Goal: Task Accomplishment & Management: Use online tool/utility

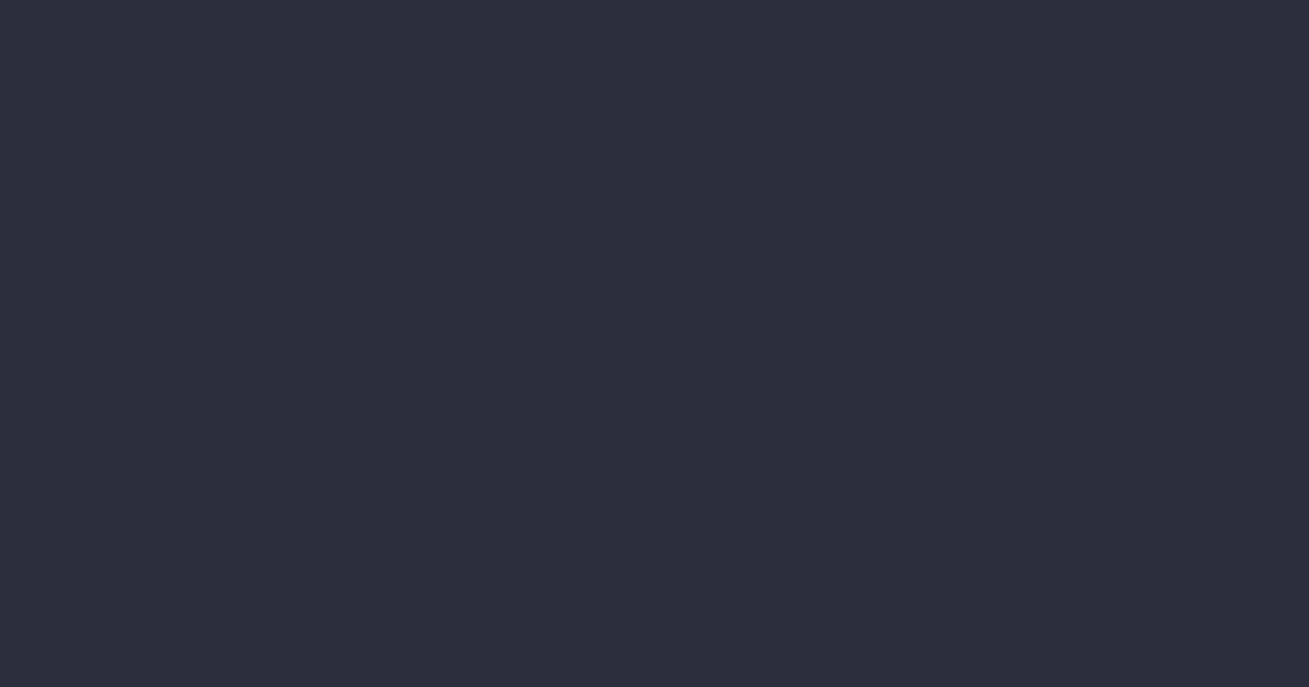
click at [217, 78] on div "Get Help Help, chat and news! Chat to Support Knowledge Base Help Center" at bounding box center [654, 343] width 1309 height 687
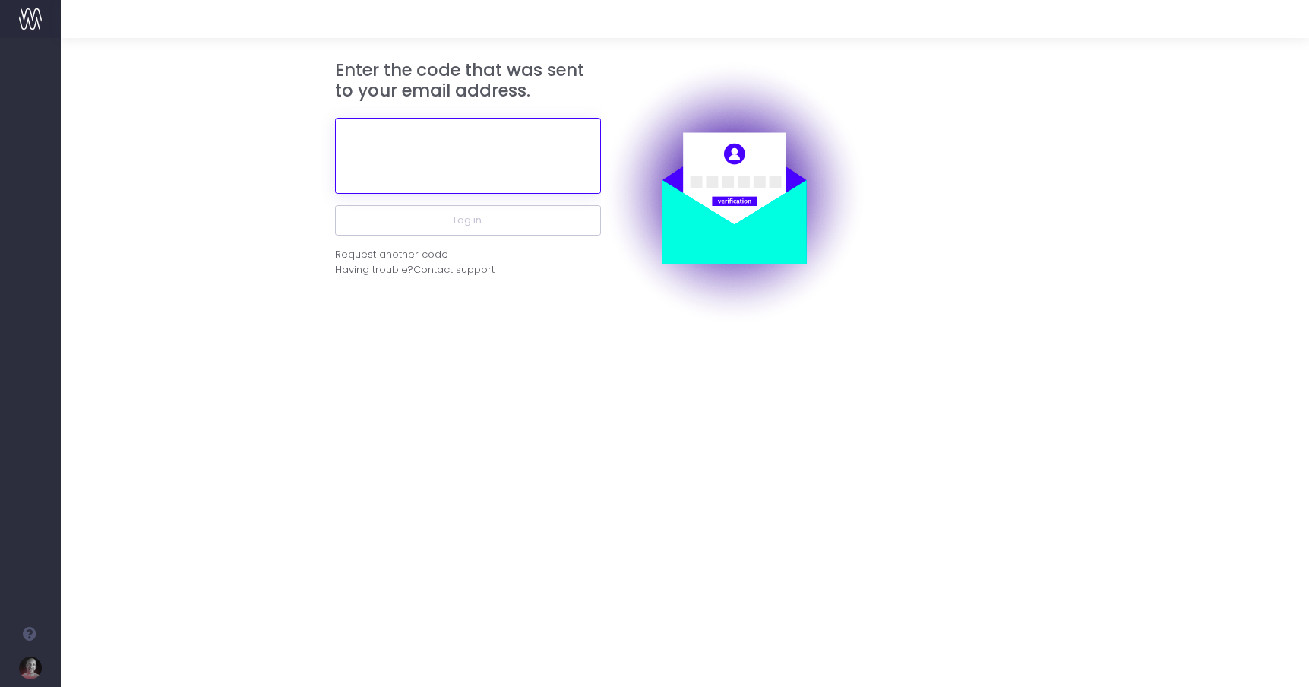
click at [454, 146] on input "text" at bounding box center [468, 156] width 266 height 76
paste input "957484"
type input "957484"
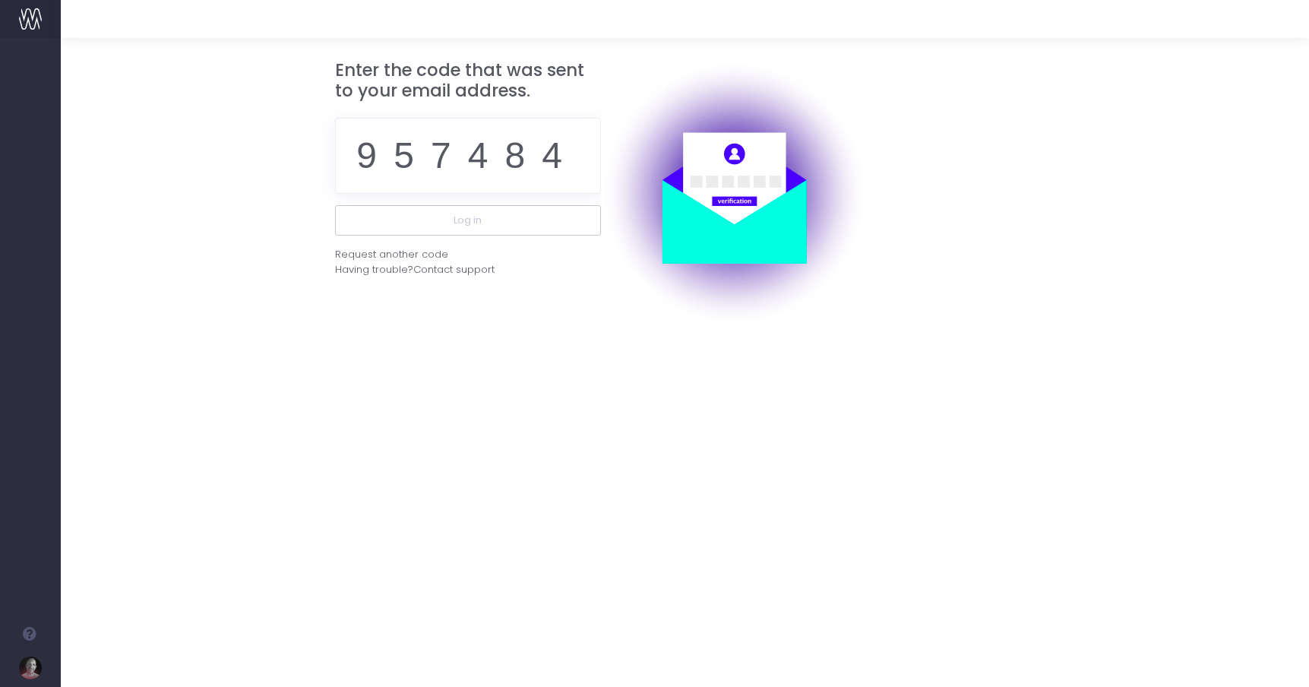
click at [220, 227] on form "Enter the code that was sent to your email address. 957484 Log in Request anoth…" at bounding box center [685, 193] width 1205 height 266
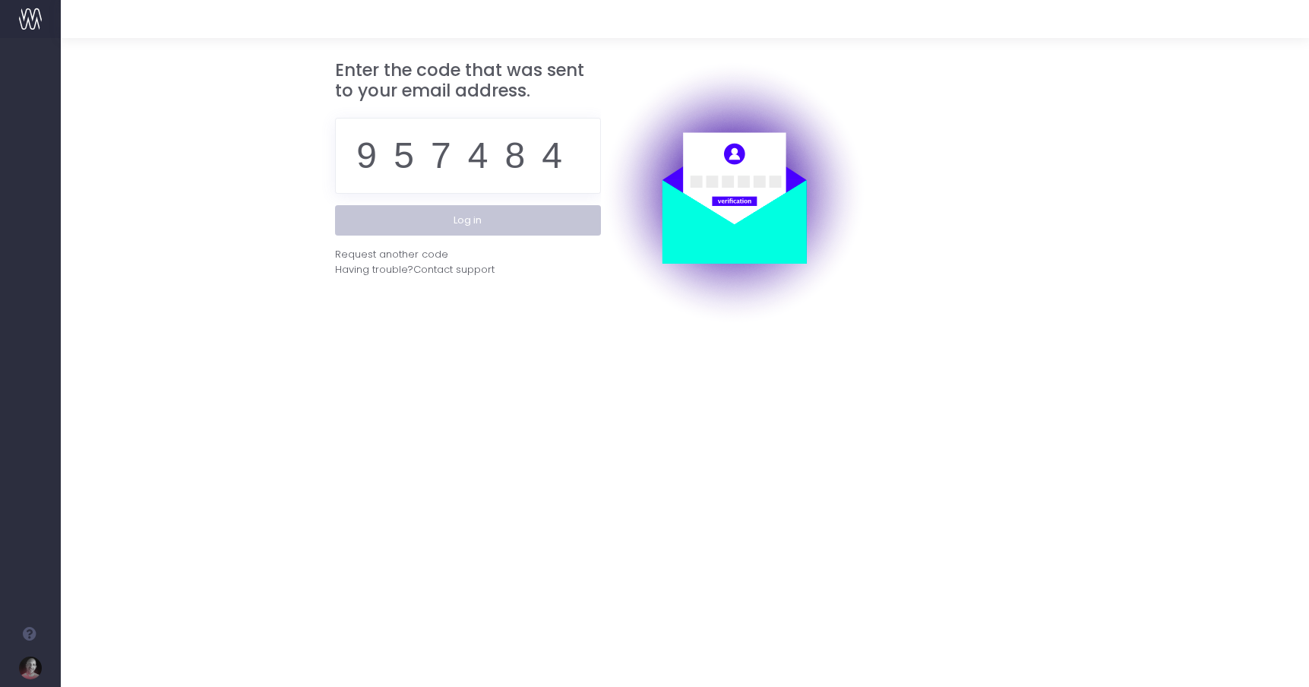
click at [413, 227] on button "Log in" at bounding box center [468, 220] width 266 height 30
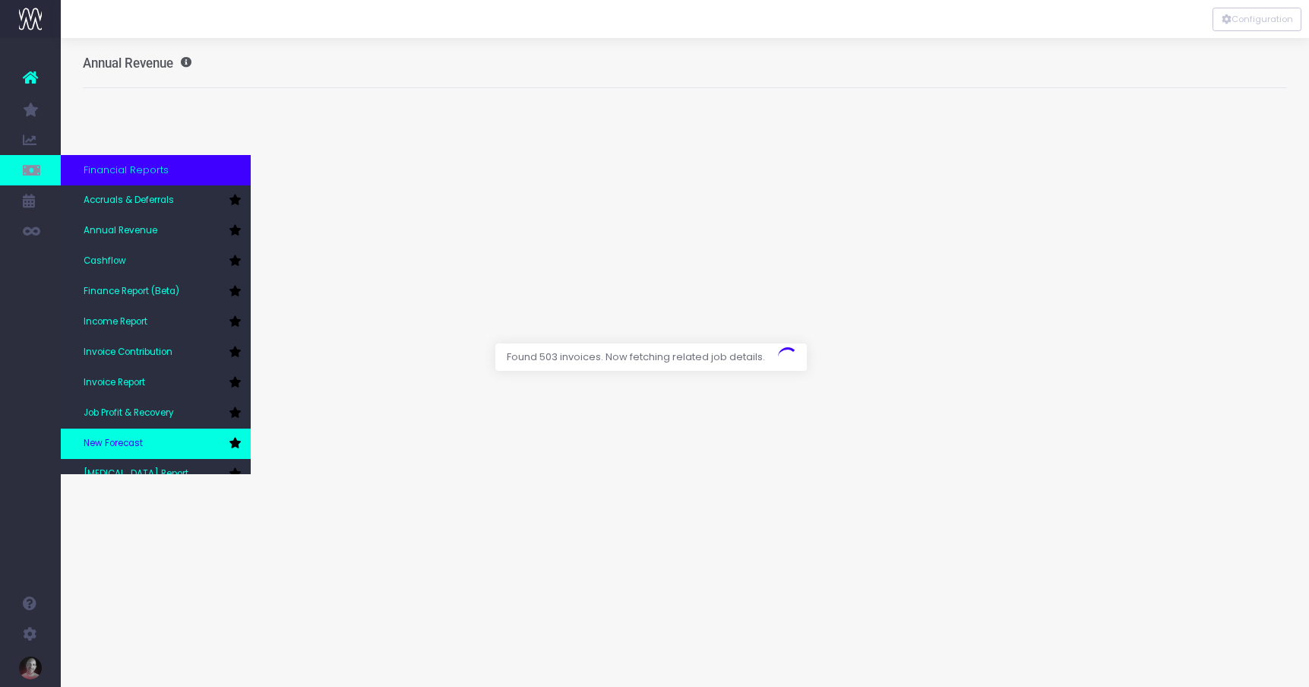
click at [112, 436] on link "New Forecast" at bounding box center [156, 444] width 190 height 30
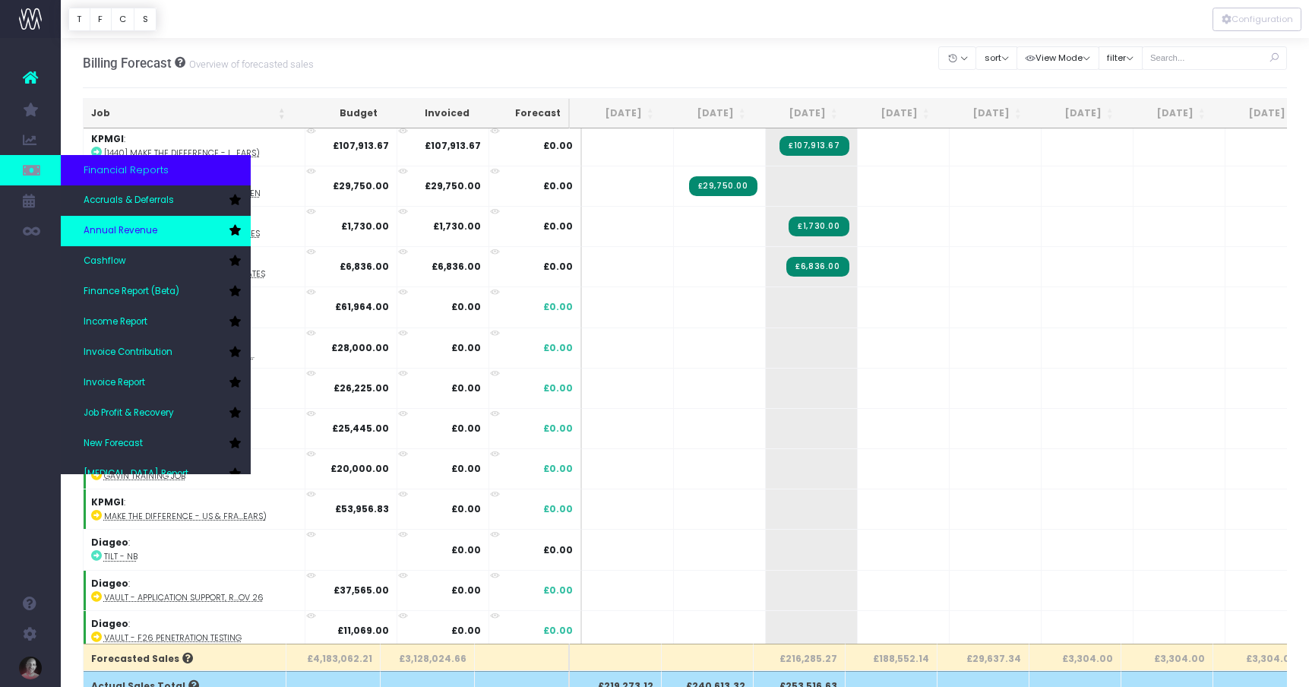
click at [132, 233] on span "Annual Revenue" at bounding box center [121, 231] width 74 height 14
